Goal: Information Seeking & Learning: Learn about a topic

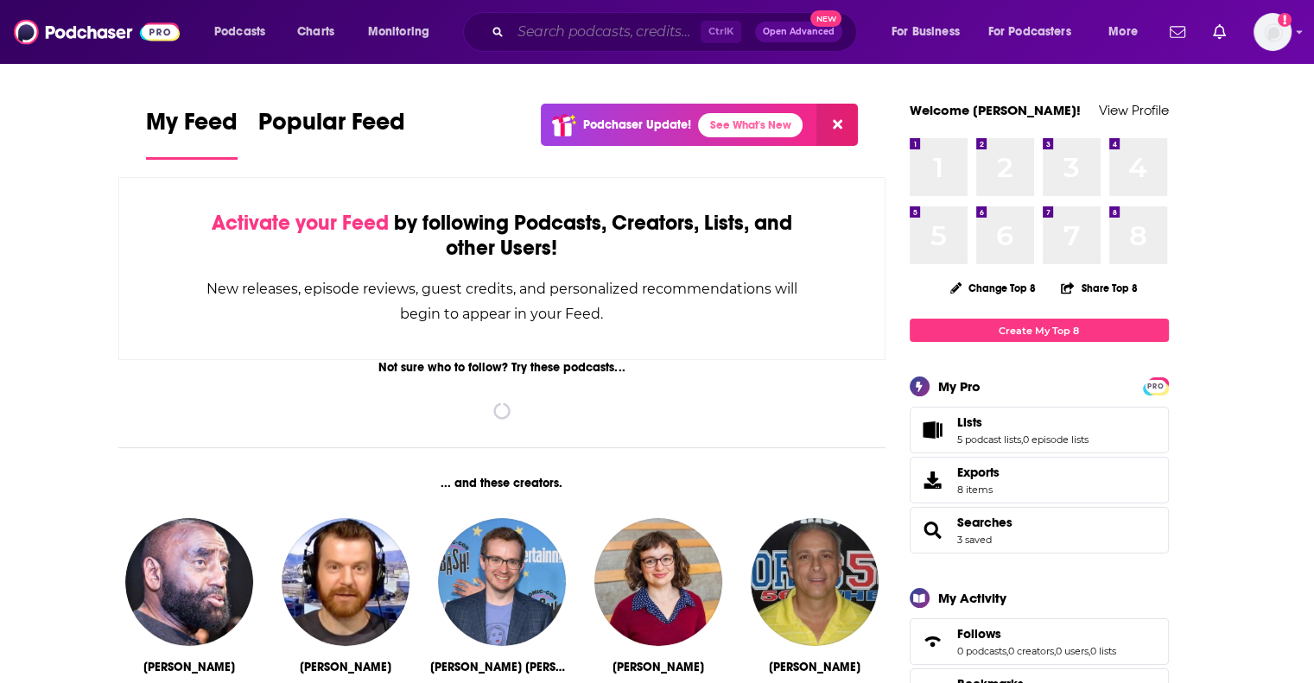
click at [642, 30] on input "Search podcasts, credits, & more..." at bounding box center [606, 32] width 190 height 28
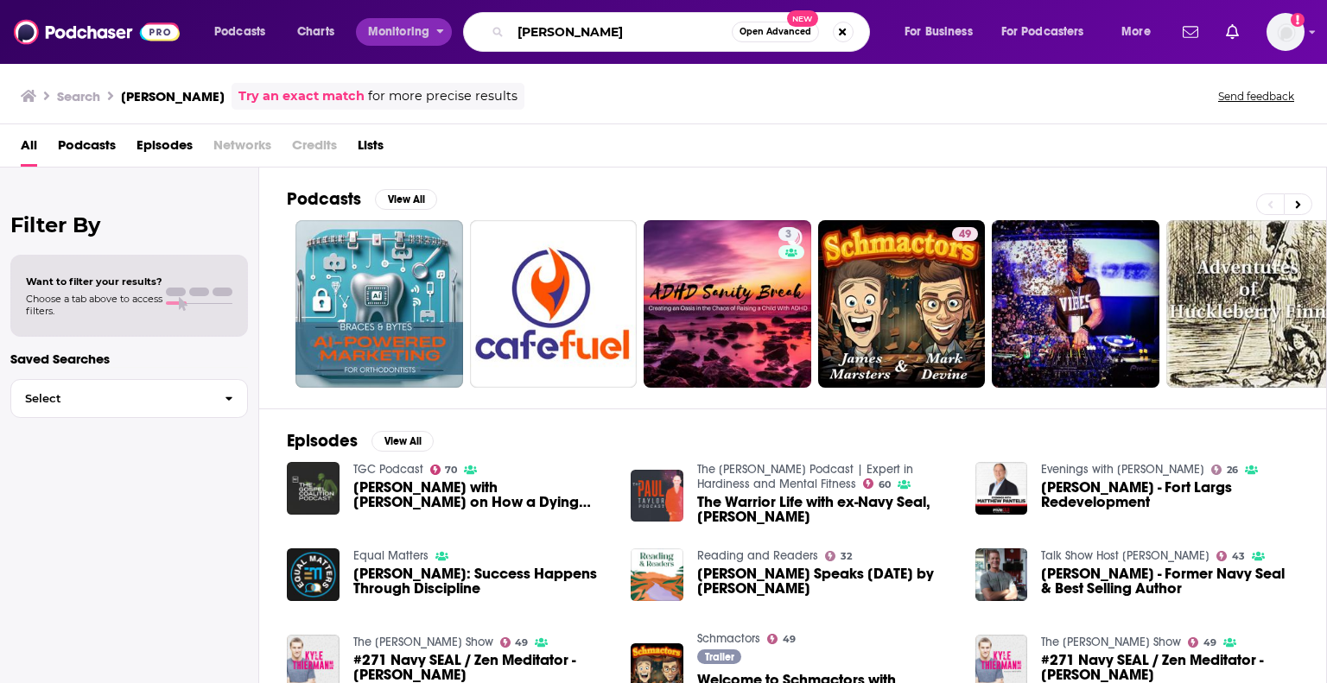
drag, startPoint x: 671, startPoint y: 26, endPoint x: 448, endPoint y: 34, distance: 223.0
click at [448, 34] on div "Podcasts Charts Monitoring [PERSON_NAME] Open Advanced New For Business For Pod…" at bounding box center [684, 32] width 965 height 40
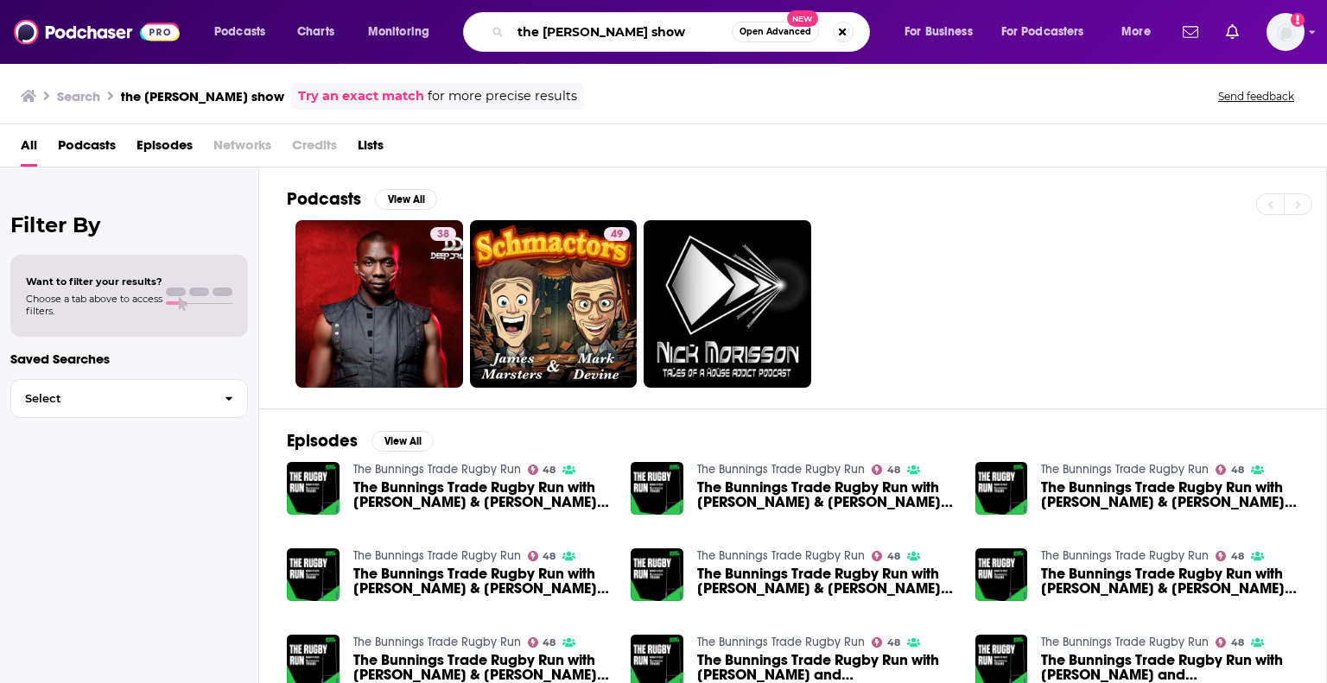
drag, startPoint x: 663, startPoint y: 32, endPoint x: 458, endPoint y: 22, distance: 205.9
click at [458, 22] on div "Podcasts Charts Monitoring the [PERSON_NAME] show Open Advanced New For Busines…" at bounding box center [684, 32] width 965 height 40
type input "the unbeatable mind"
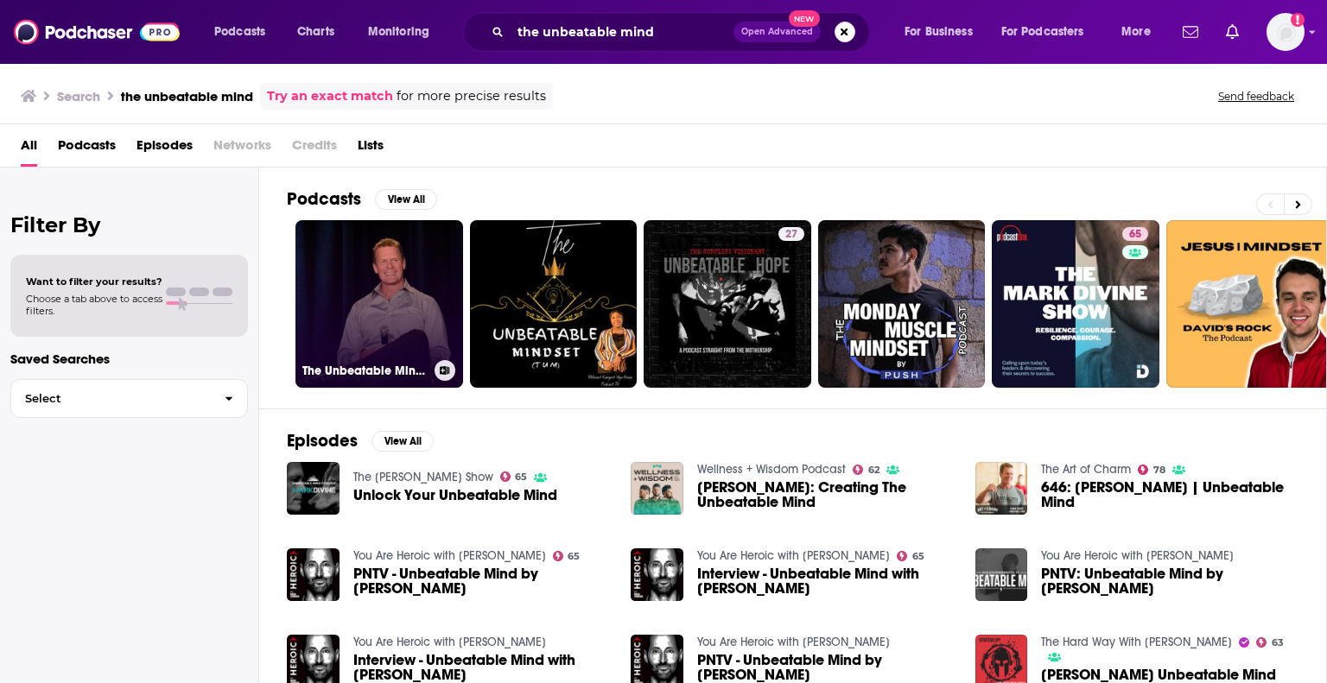
click at [377, 272] on link "The Unbeatable Mind Podcast with [PERSON_NAME]" at bounding box center [379, 304] width 168 height 168
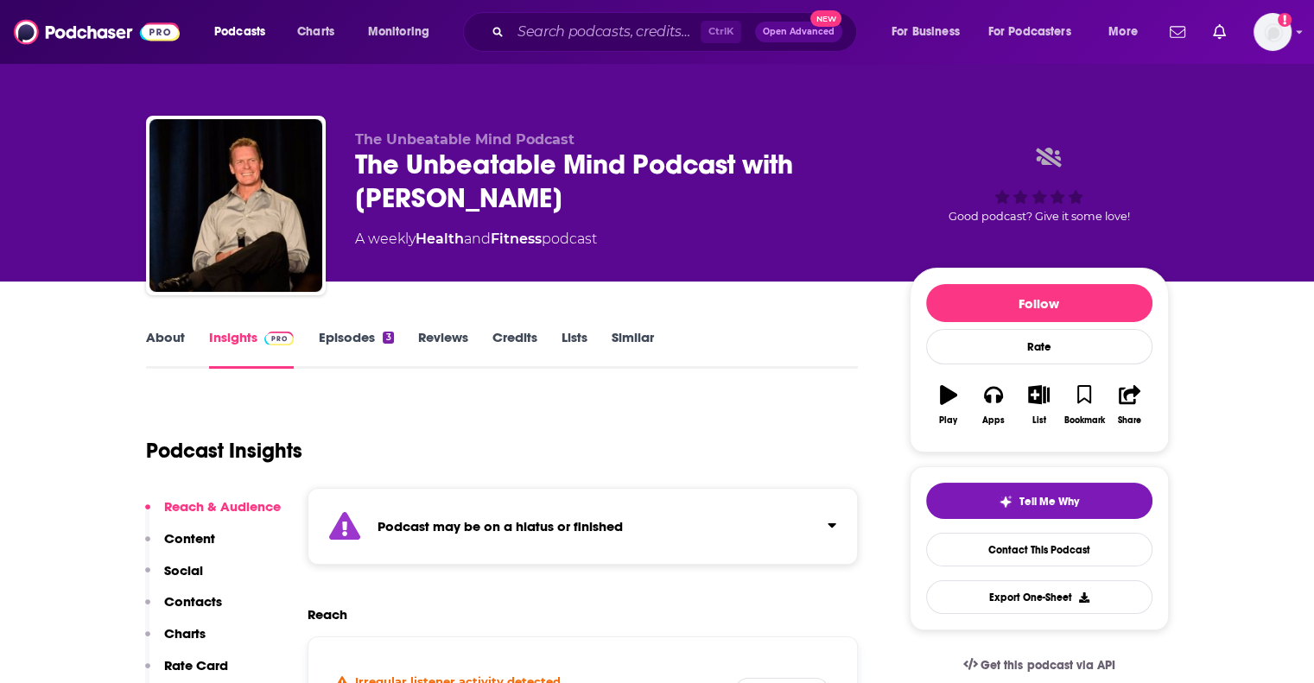
scroll to position [331, 0]
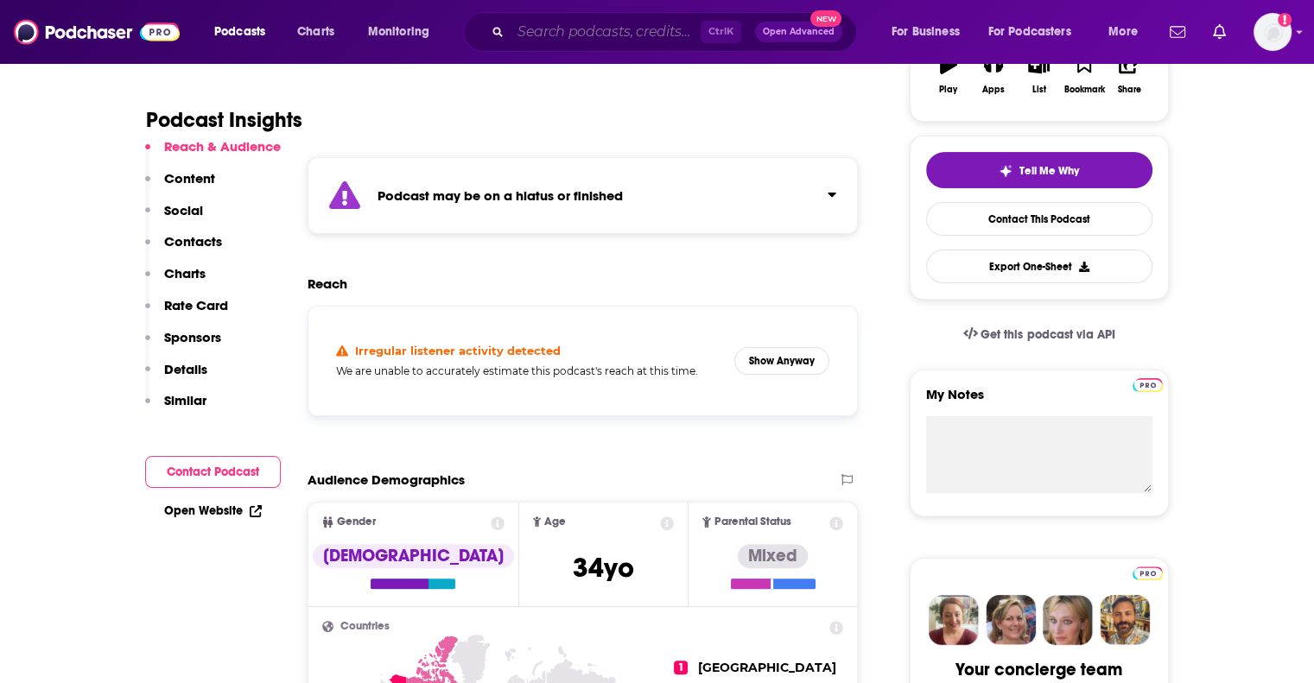
click at [615, 26] on input "Search podcasts, credits, & more..." at bounding box center [606, 32] width 190 height 28
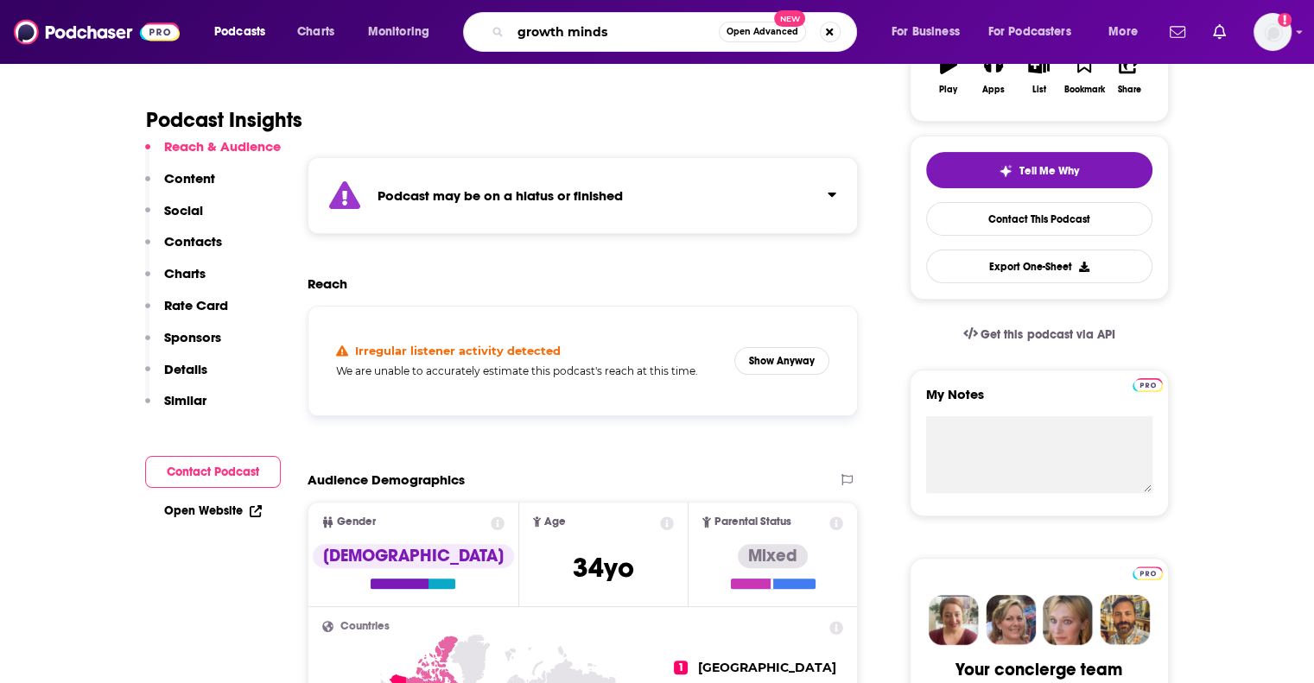
type input "growth minds"
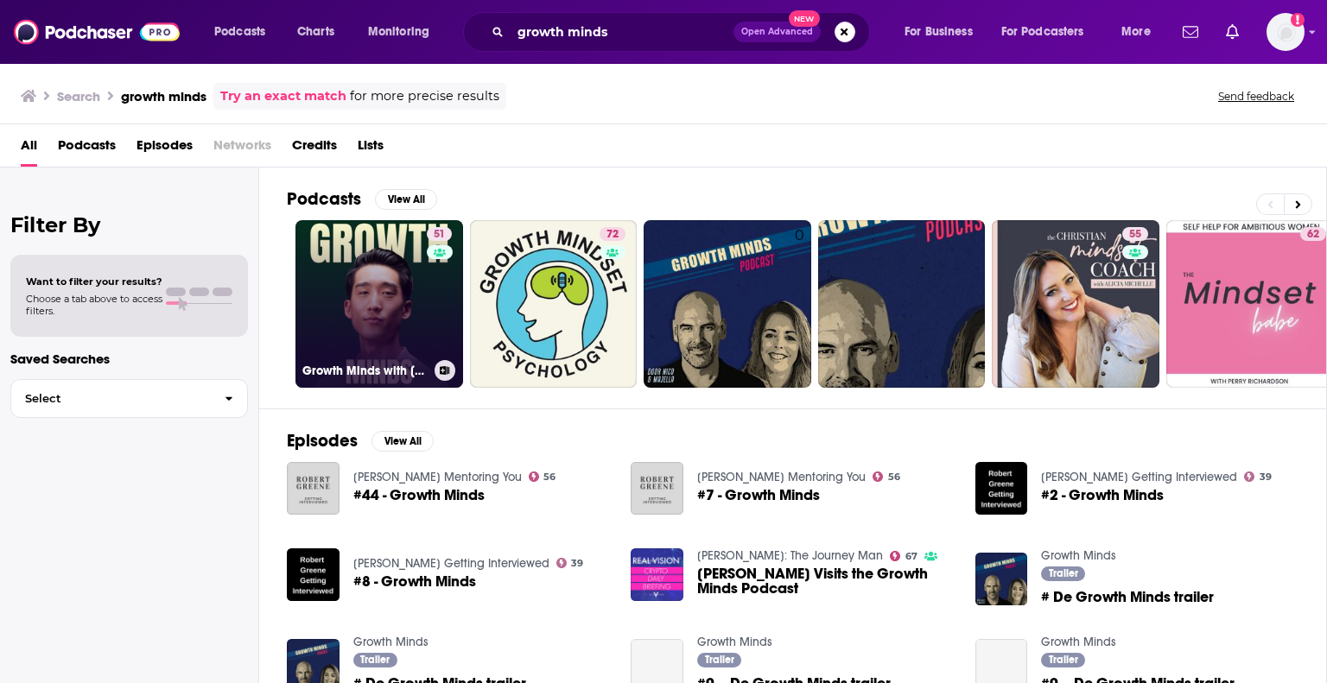
click at [398, 283] on link "51 Growth Minds with [PERSON_NAME]" at bounding box center [379, 304] width 168 height 168
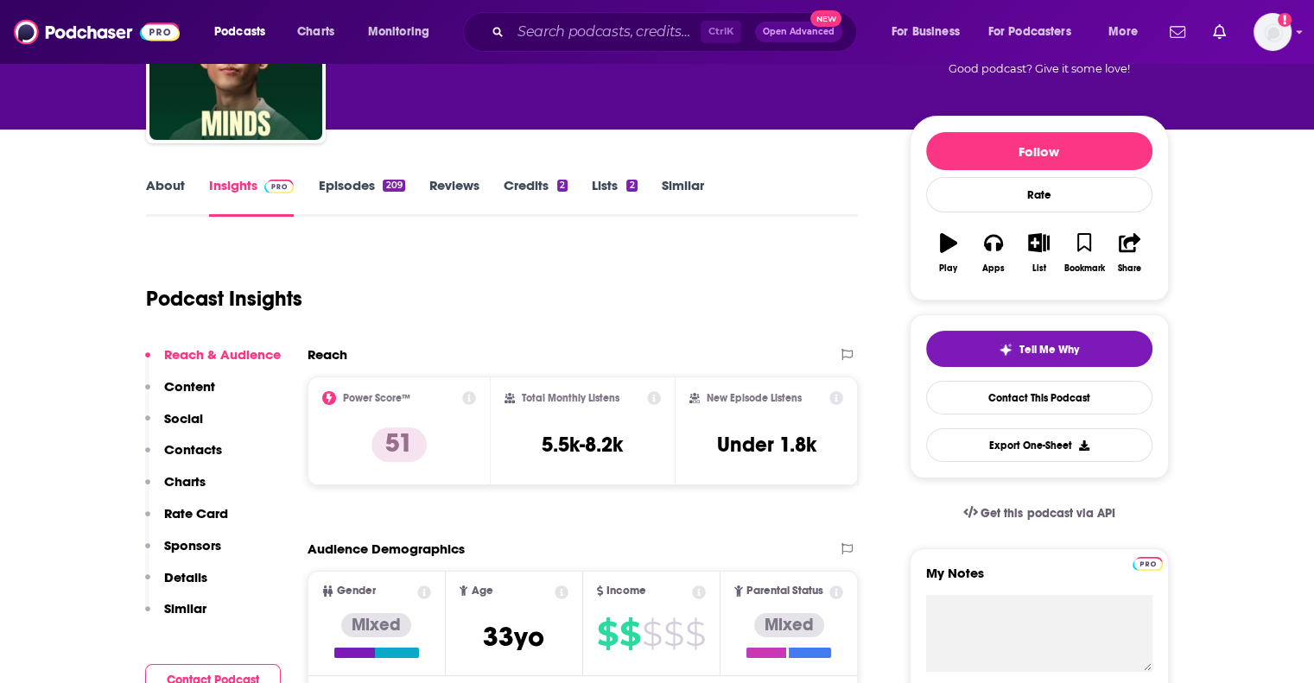
scroll to position [156, 0]
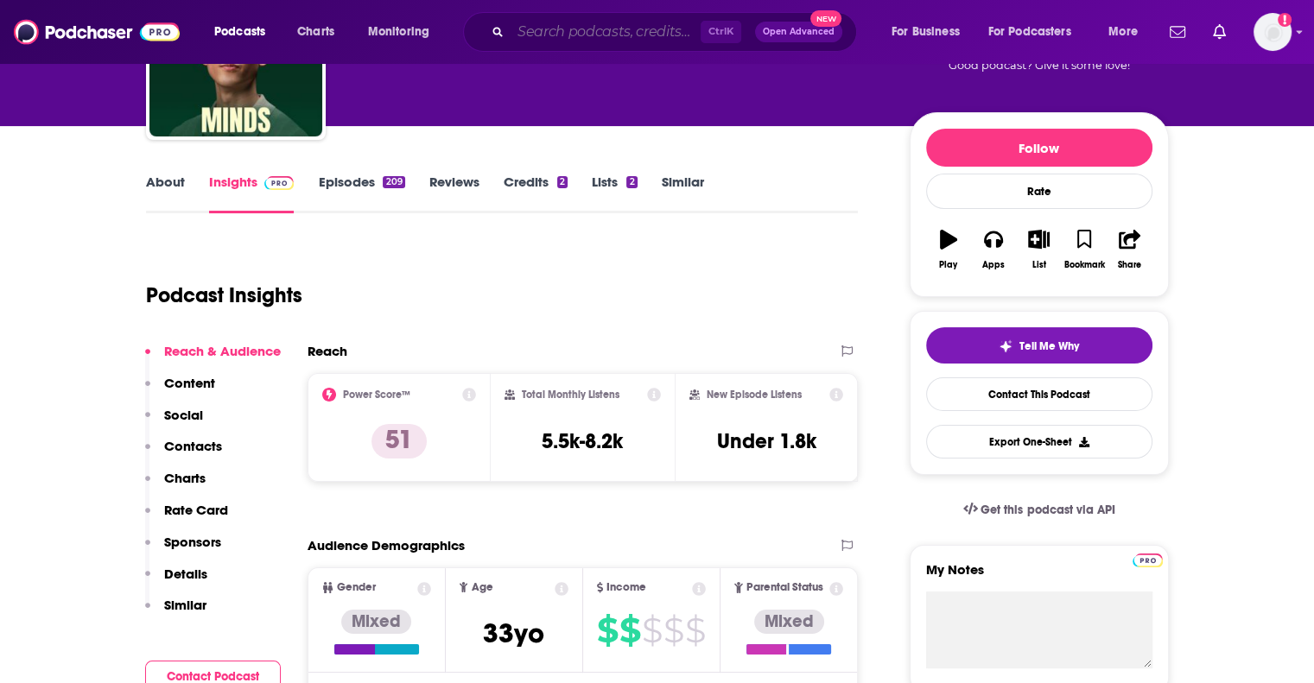
click at [559, 25] on input "Search podcasts, credits, & more..." at bounding box center [606, 32] width 190 height 28
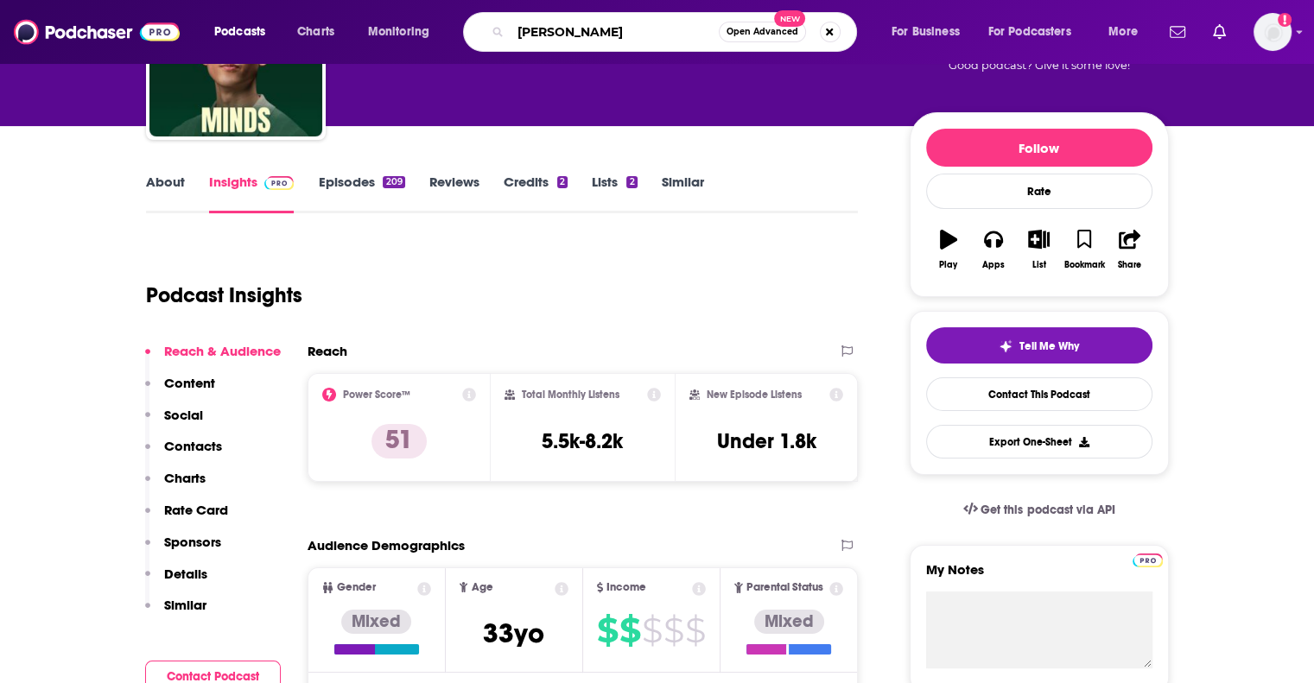
type input "[PERSON_NAME]"
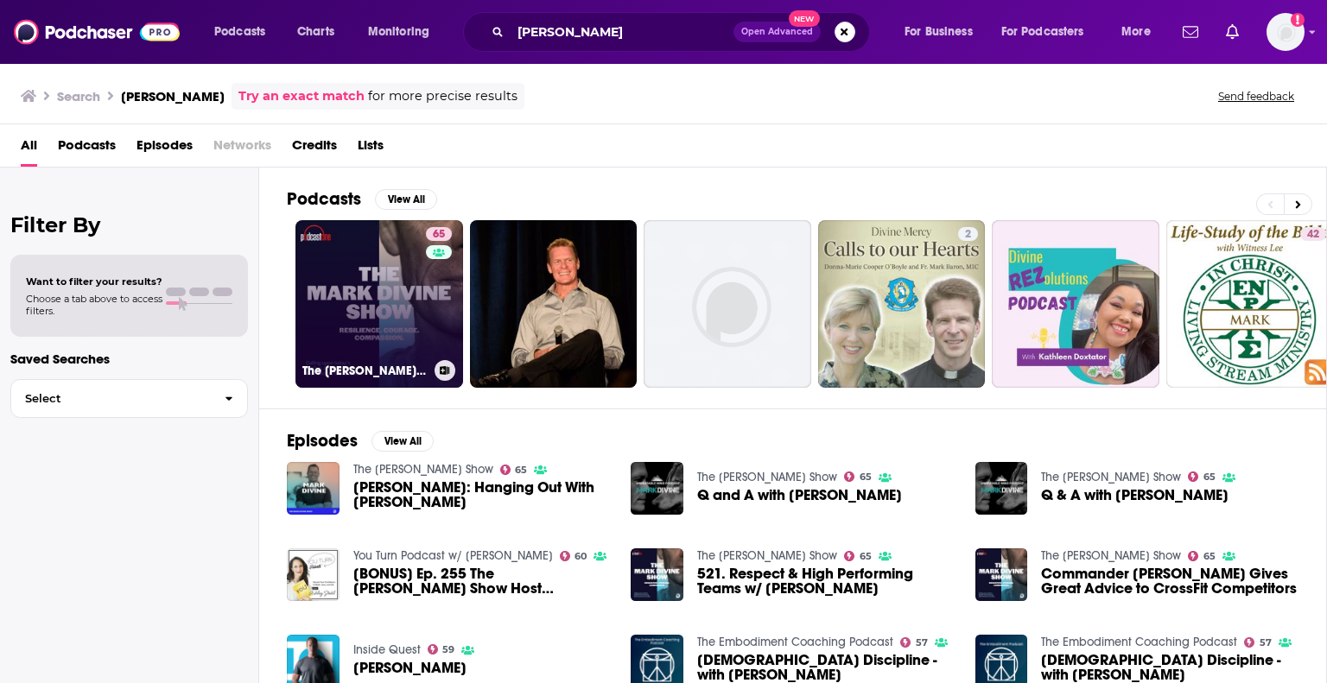
click at [390, 284] on link "65 The [PERSON_NAME] Show" at bounding box center [379, 304] width 168 height 168
